Goal: Check status: Check status

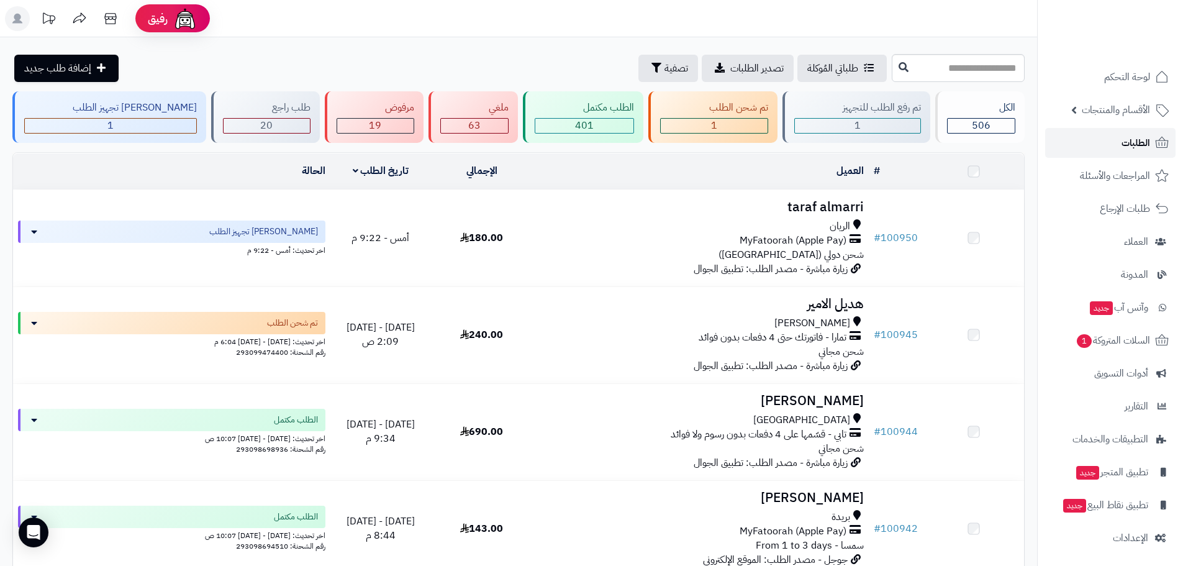
click at [1139, 150] on span "الطلبات" at bounding box center [1136, 142] width 29 height 17
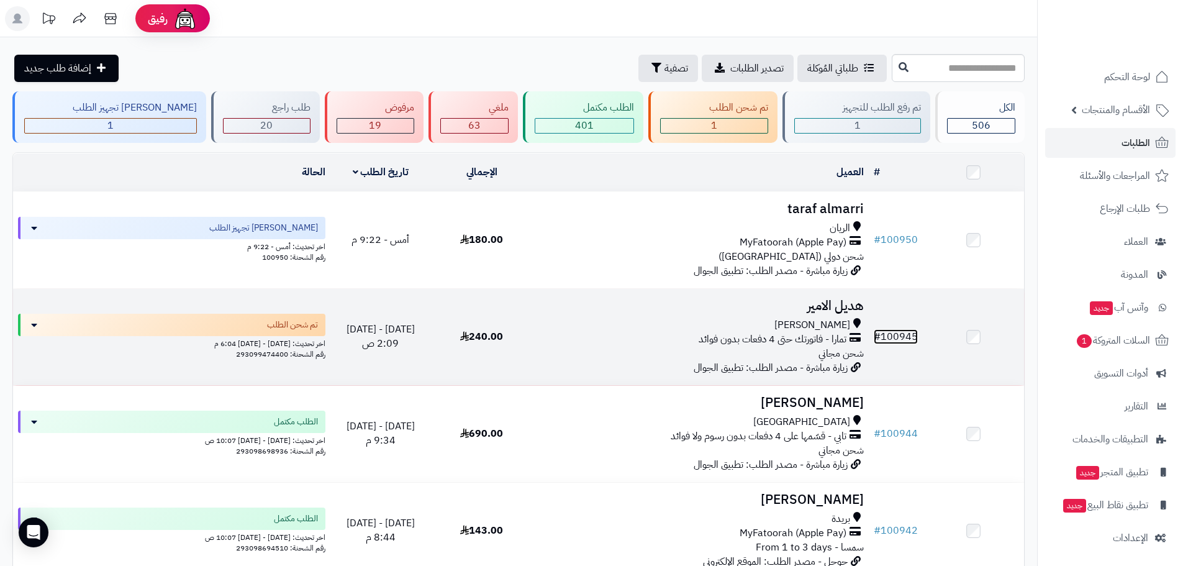
click at [902, 332] on link "# 100945" at bounding box center [896, 336] width 44 height 15
